Goal: Transaction & Acquisition: Purchase product/service

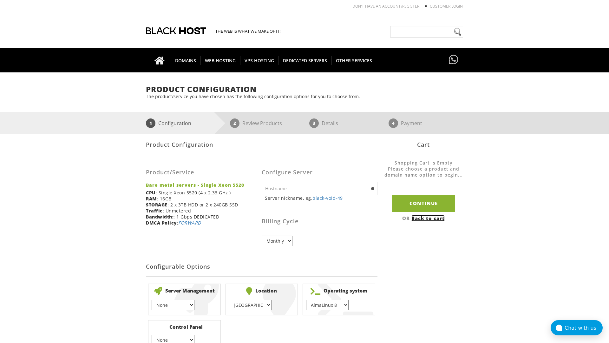
click at [429, 218] on link "Back to cart" at bounding box center [427, 218] width 33 height 6
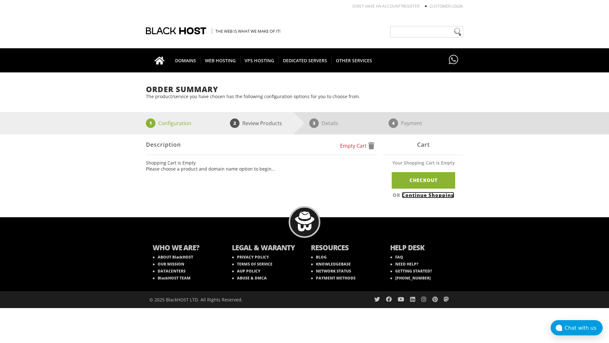
click at [429, 194] on link "Continue Shopping" at bounding box center [428, 195] width 52 height 6
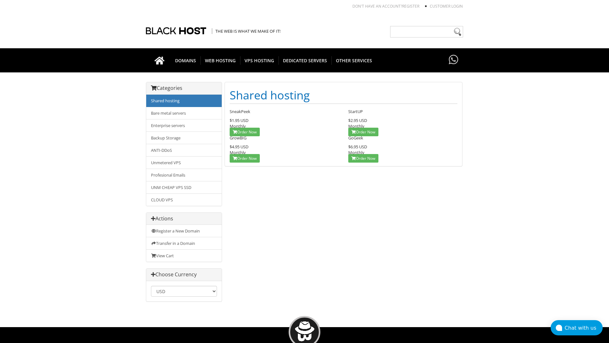
click at [184, 101] on link "Shared hosting" at bounding box center [183, 101] width 75 height 12
